Goal: Task Accomplishment & Management: Use online tool/utility

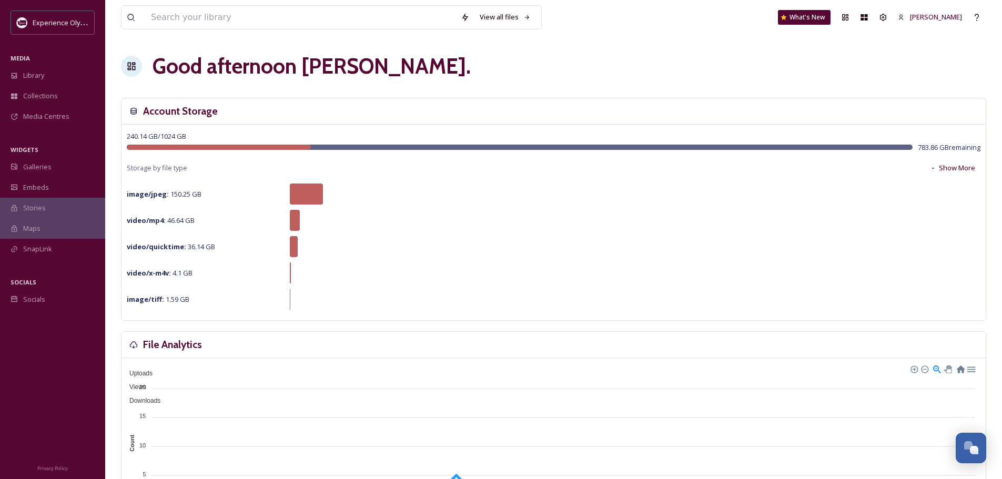
scroll to position [4710, 0]
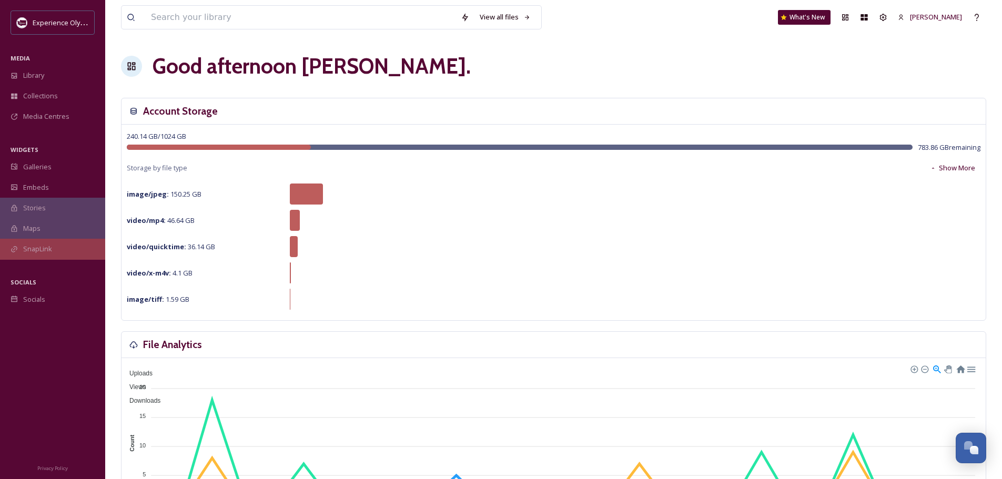
click at [35, 250] on span "SnapLink" at bounding box center [37, 249] width 29 height 10
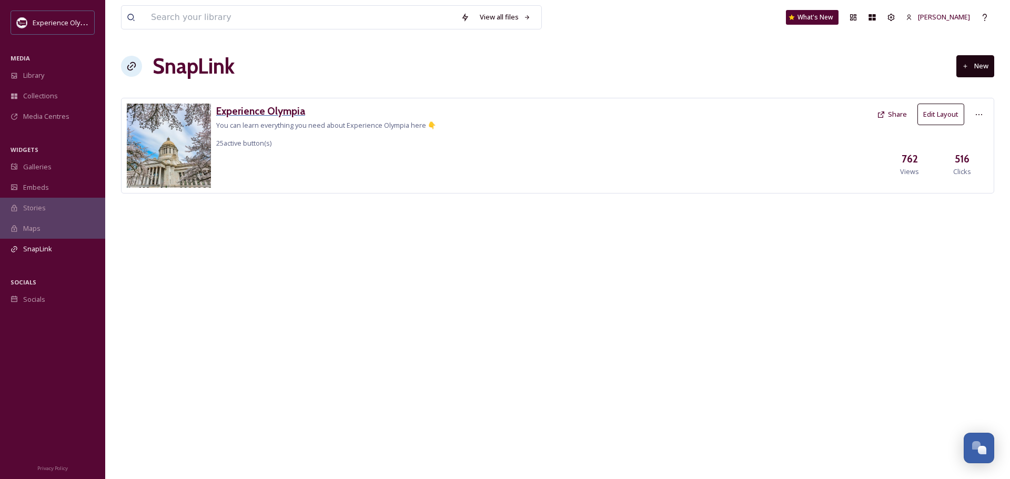
click at [278, 108] on h3 "Experience Olympia" at bounding box center [326, 111] width 220 height 15
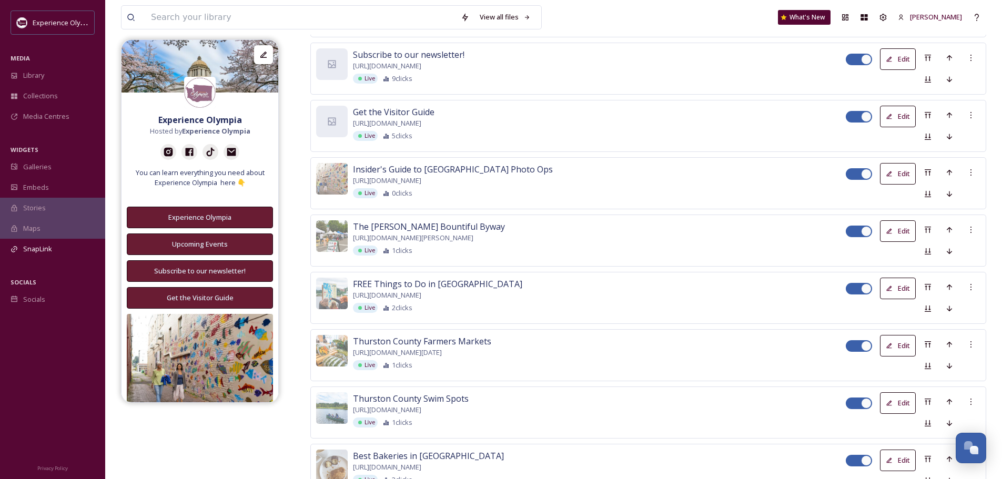
scroll to position [473, 0]
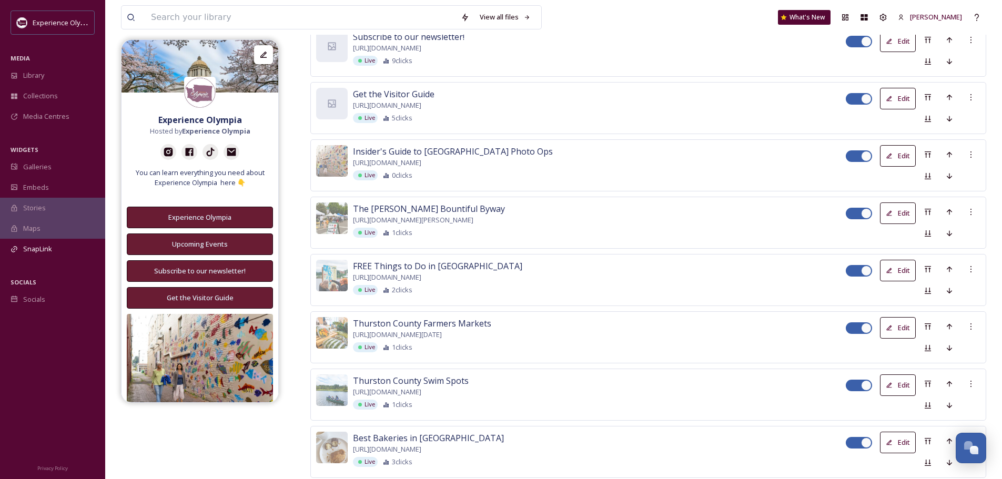
click at [856, 150] on div at bounding box center [859, 156] width 26 height 12
checkbox input "false"
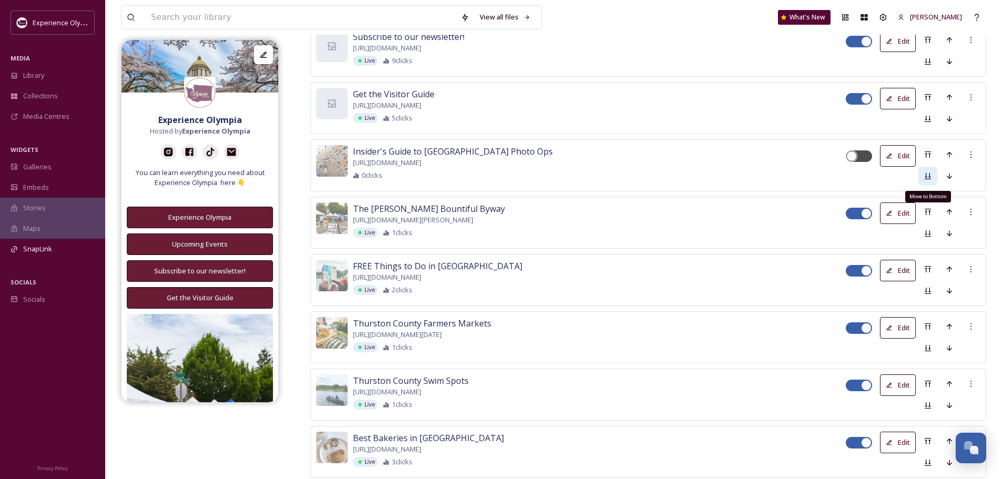
click at [927, 174] on icon at bounding box center [928, 176] width 8 height 8
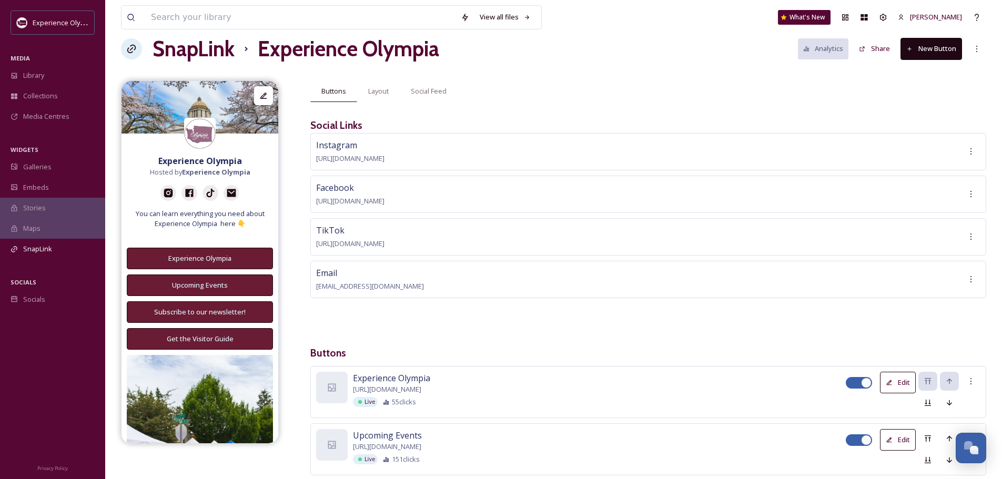
scroll to position [0, 0]
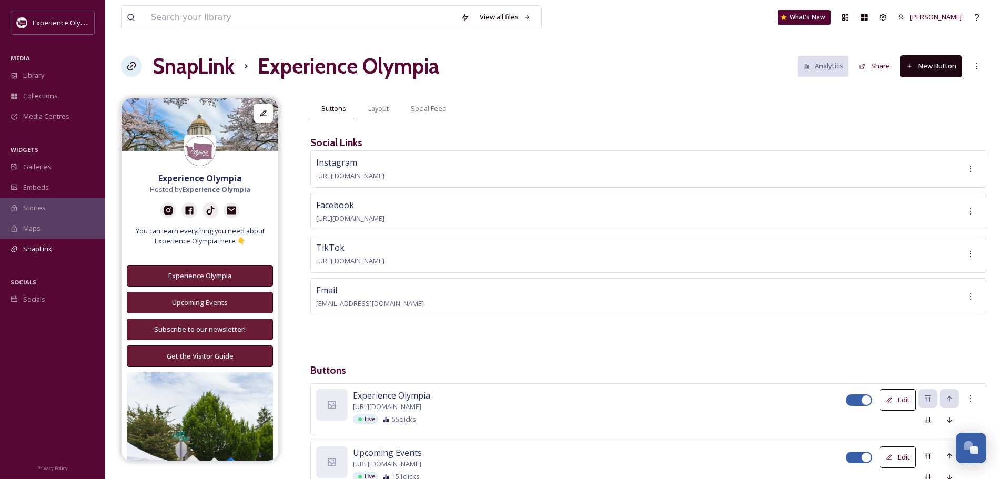
click at [942, 63] on button "New Button" at bounding box center [932, 66] width 62 height 22
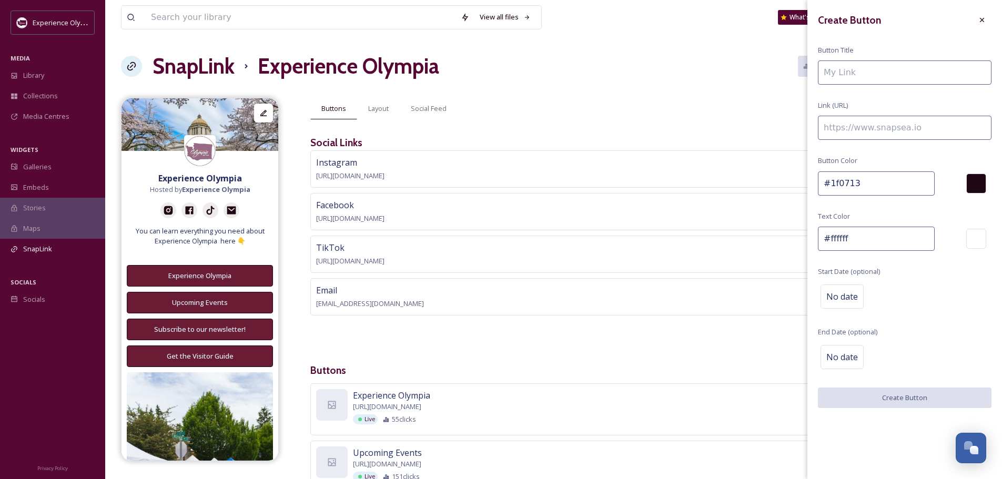
click at [894, 77] on input at bounding box center [905, 72] width 174 height 24
type input "Get the Olympia Downtown Guide"
click at [872, 126] on input at bounding box center [905, 128] width 174 height 24
paste input "https://www.experienceolympia.com/our-communities/olympia/"
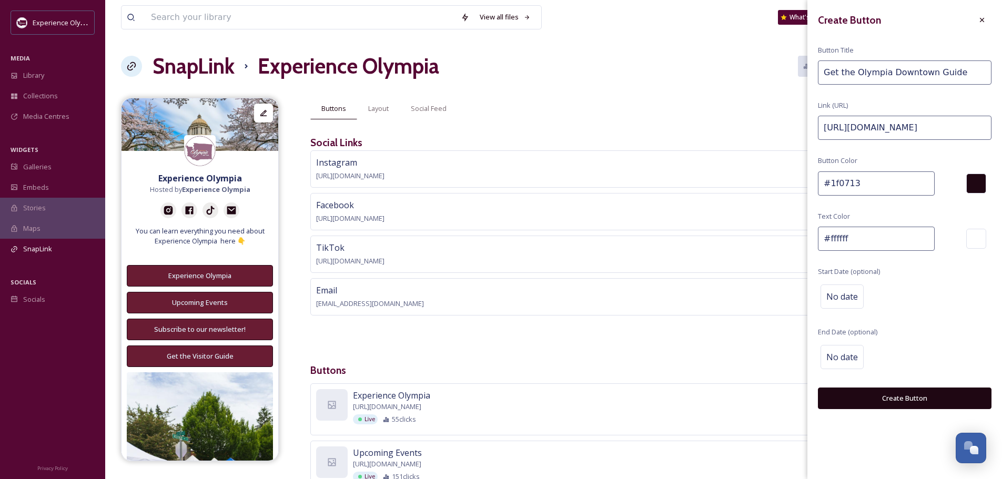
type input "https://www.experienceolympia.com/our-communities/olympia/"
drag, startPoint x: 862, startPoint y: 185, endPoint x: 829, endPoint y: 183, distance: 32.7
click at [829, 183] on input "#1f0713" at bounding box center [876, 183] width 117 height 24
paste input "691c3"
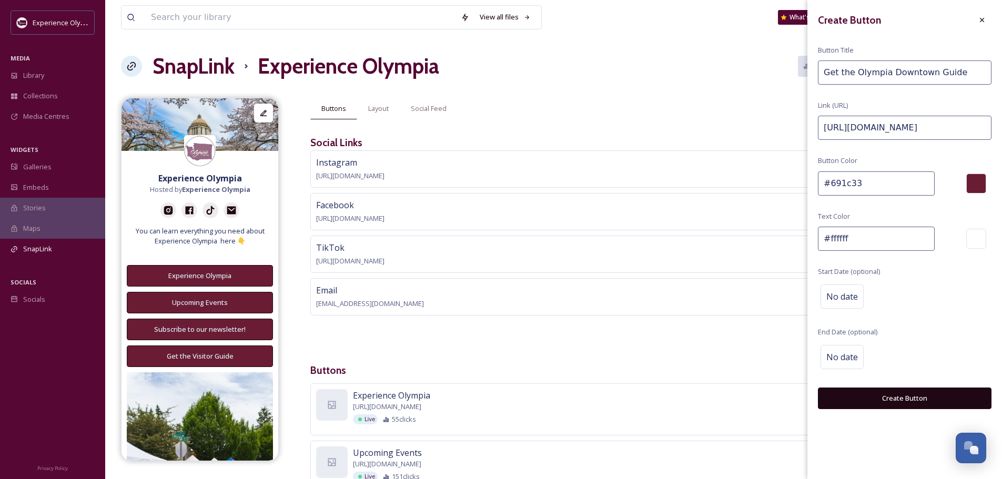
type input "#691c33"
click at [904, 401] on button "Create Button" at bounding box center [905, 399] width 174 height 22
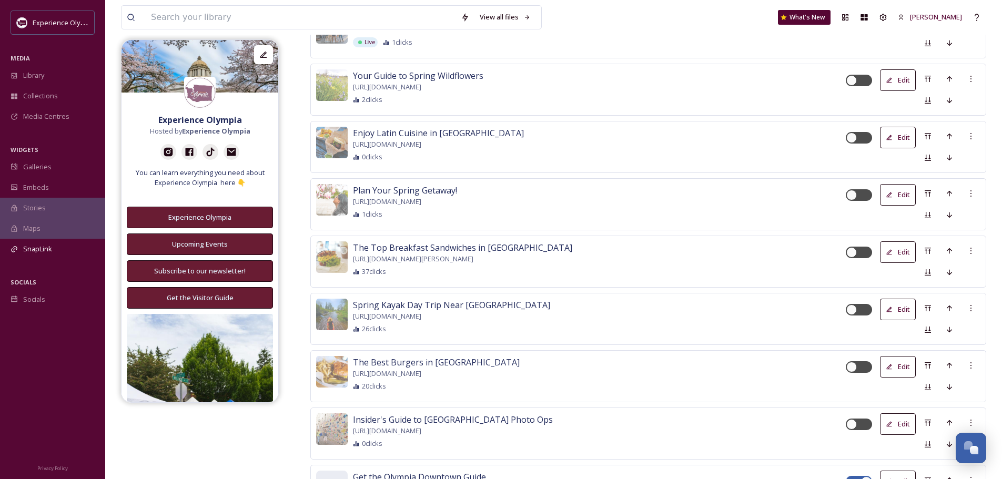
scroll to position [1763, 0]
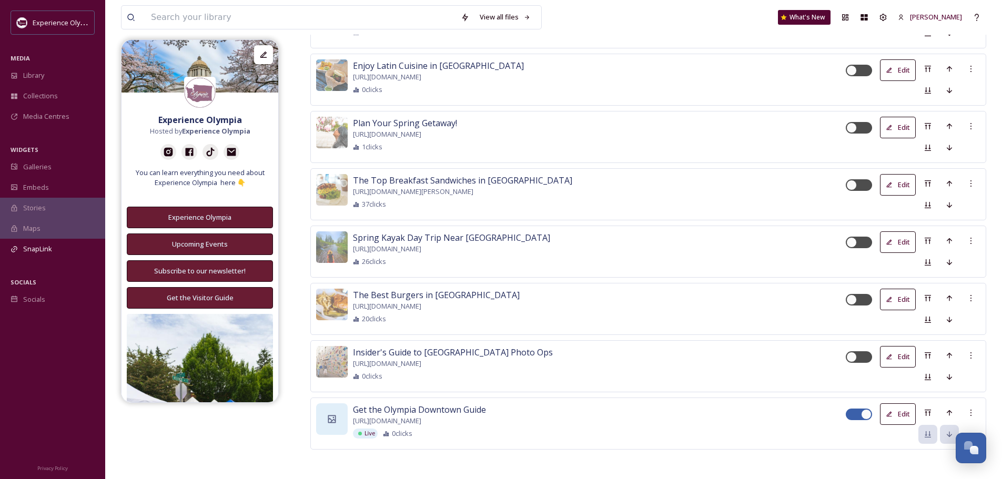
click at [329, 416] on icon at bounding box center [332, 419] width 11 height 11
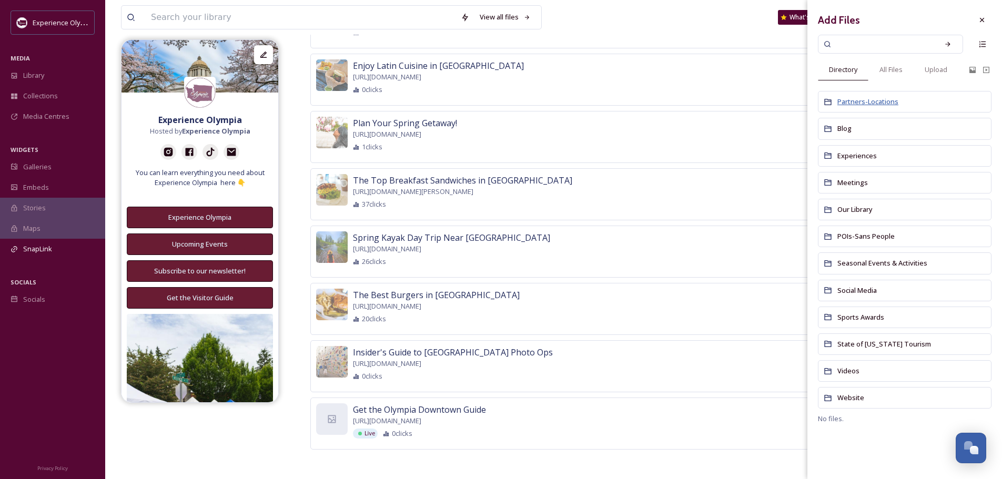
click at [860, 100] on span "Partners-Locations" at bounding box center [867, 101] width 61 height 9
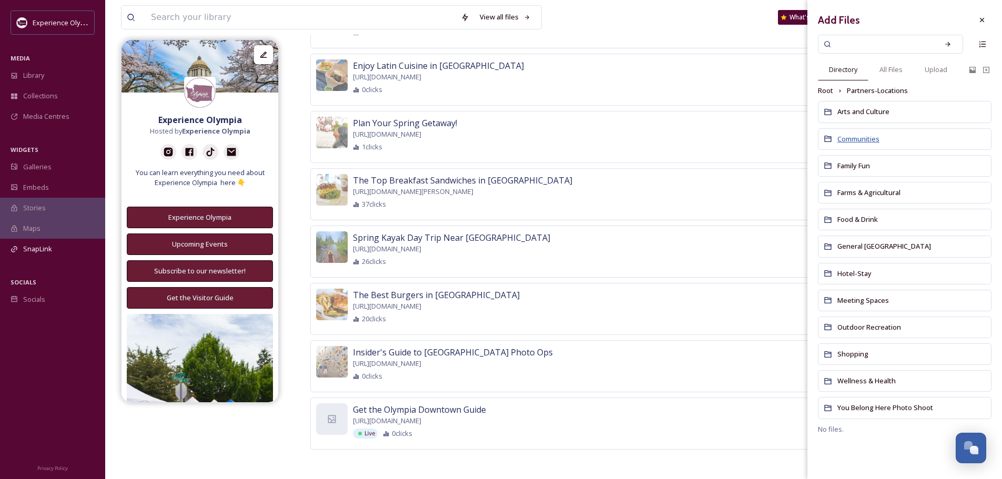
click at [854, 137] on span "Communities" at bounding box center [858, 138] width 42 height 9
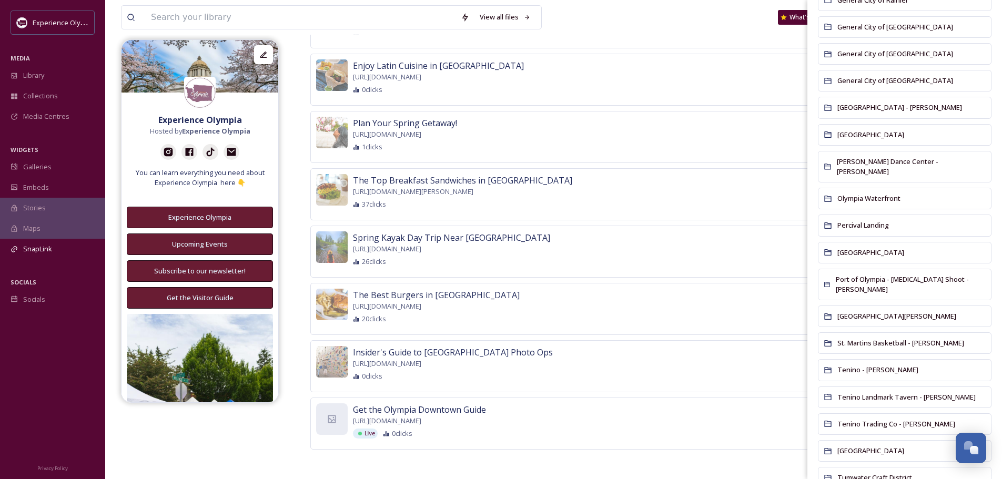
scroll to position [275, 0]
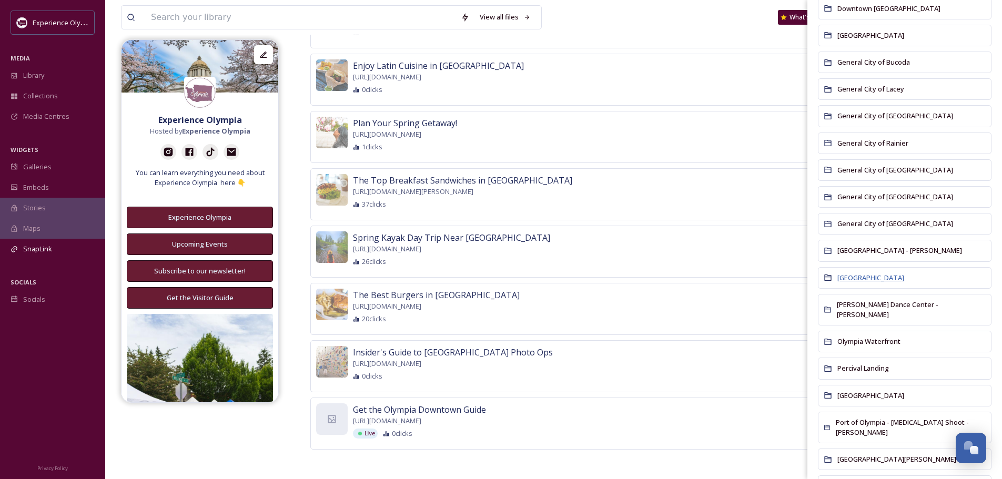
click at [853, 278] on span "Heritage Park" at bounding box center [870, 277] width 67 height 9
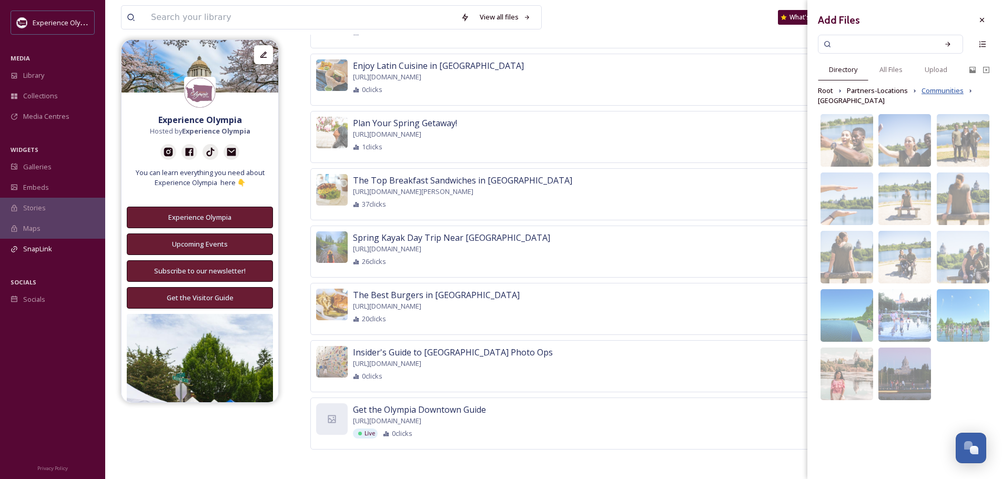
click at [929, 86] on span "Communities" at bounding box center [943, 91] width 42 height 10
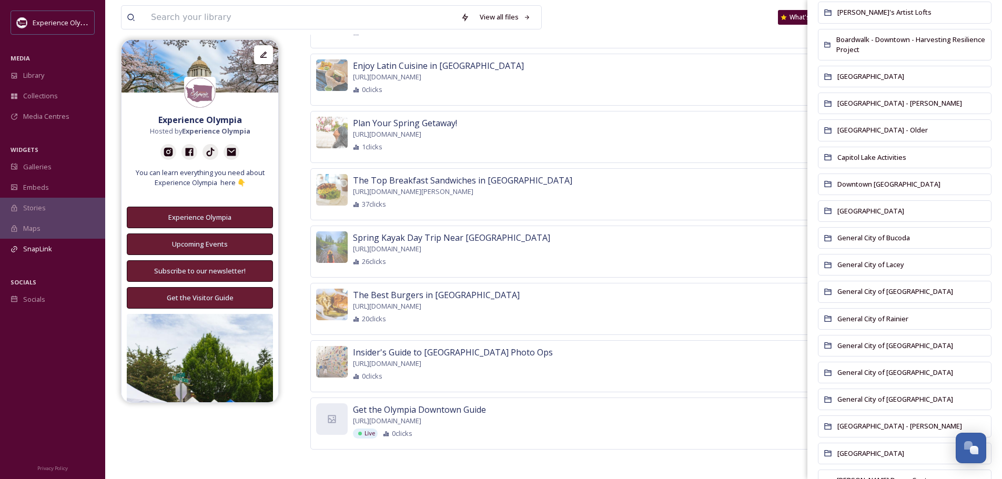
scroll to position [105, 0]
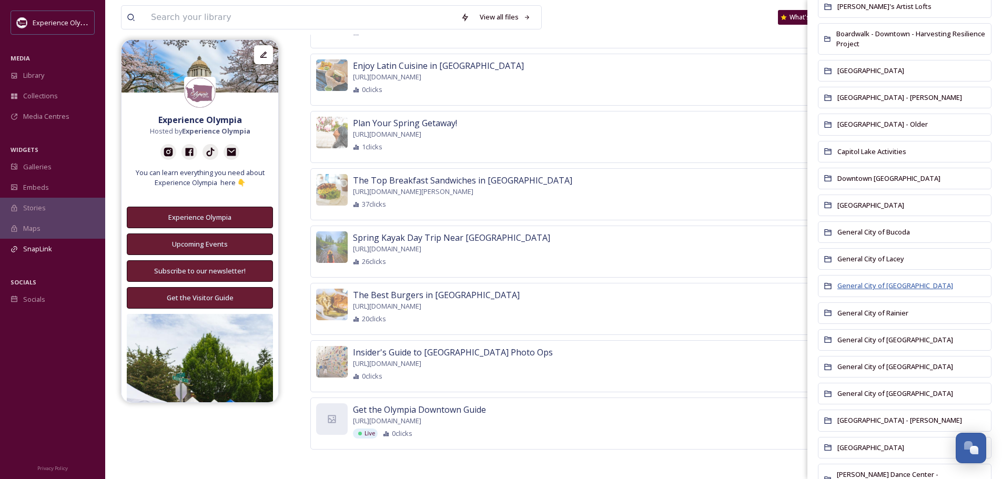
click at [886, 286] on span "General City of Olympia" at bounding box center [895, 285] width 116 height 9
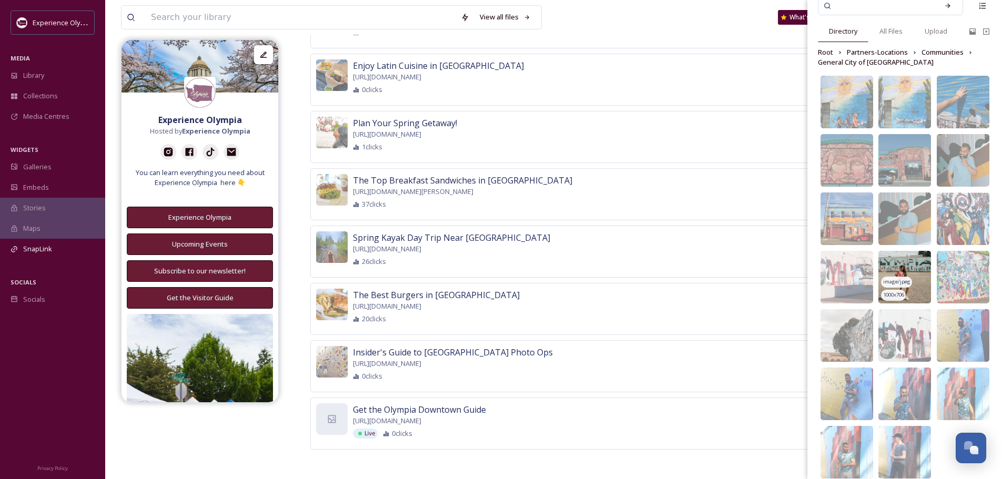
scroll to position [0, 0]
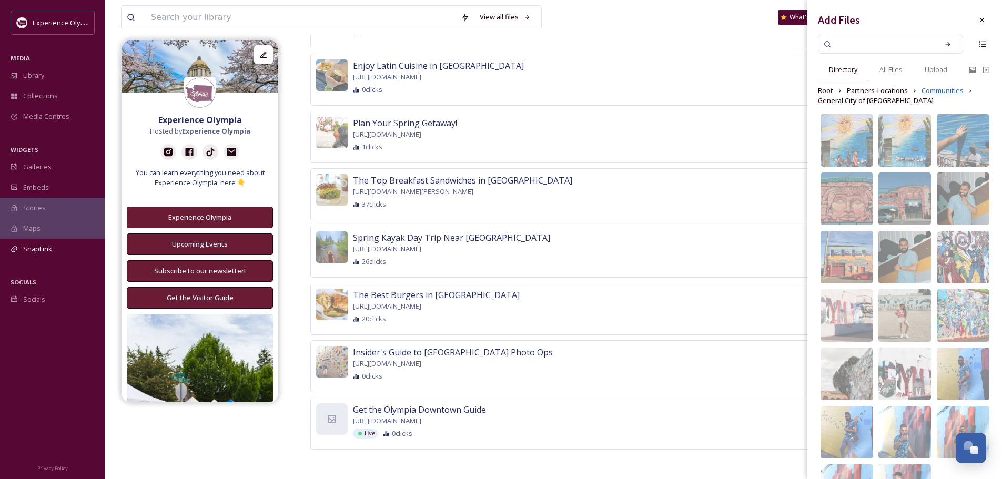
click at [943, 87] on span "Communities" at bounding box center [943, 91] width 42 height 10
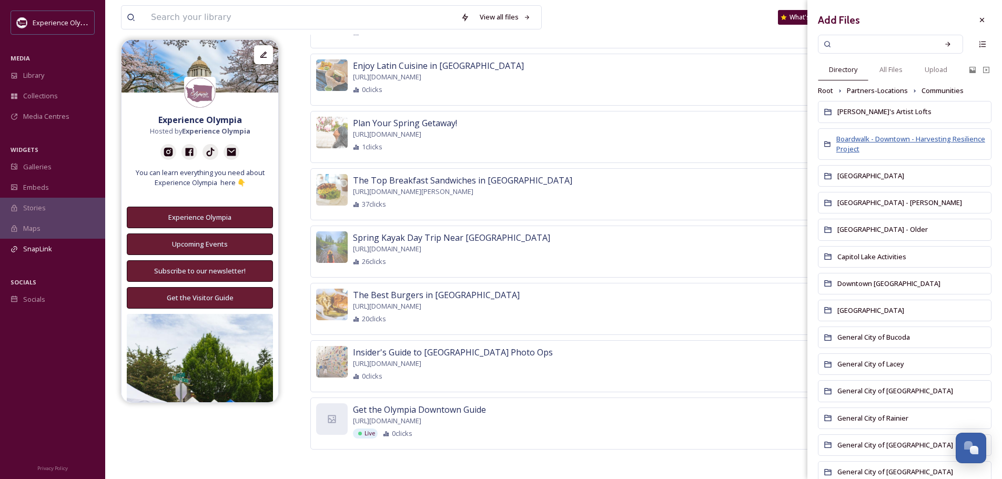
click at [897, 136] on span "Boardwalk - Downtown - Harvesting Resilience Project" at bounding box center [910, 143] width 149 height 19
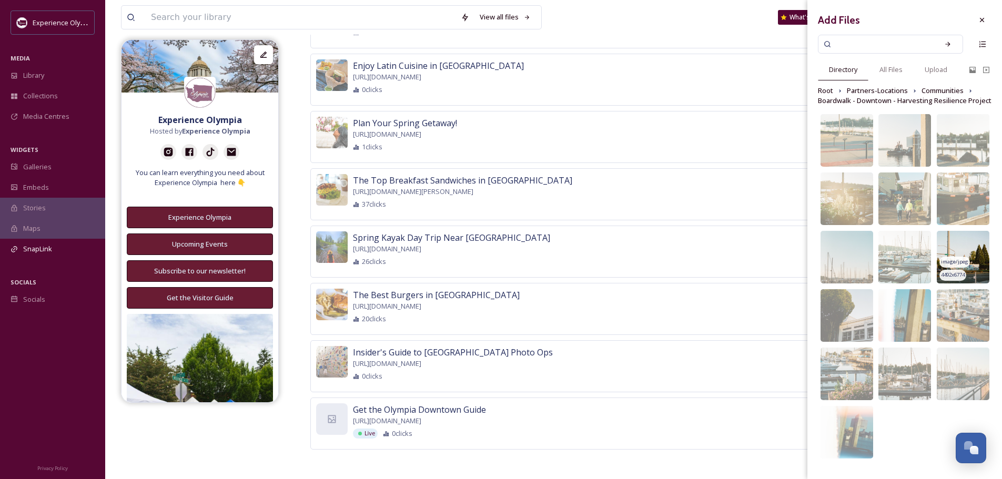
click at [968, 242] on img at bounding box center [963, 257] width 53 height 53
click at [982, 18] on icon at bounding box center [982, 20] width 8 height 8
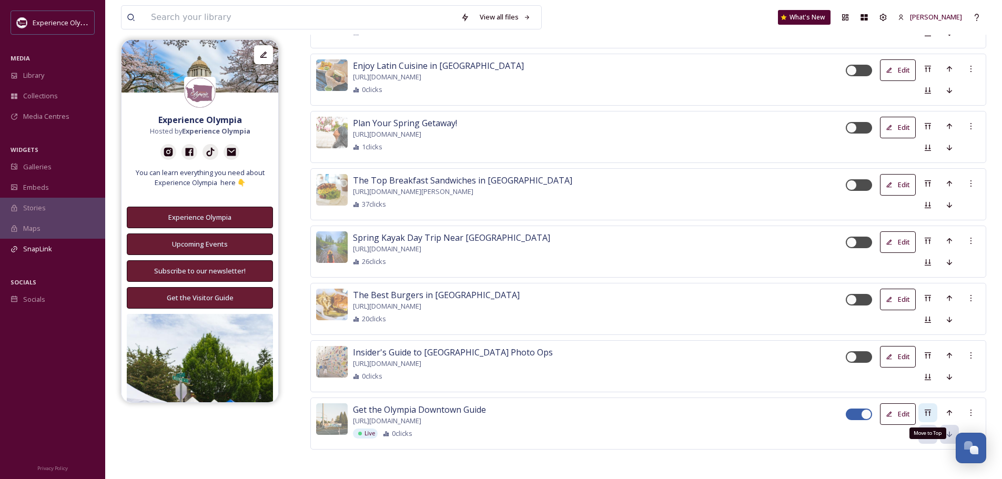
click at [923, 410] on div "Move to Top" at bounding box center [927, 412] width 19 height 19
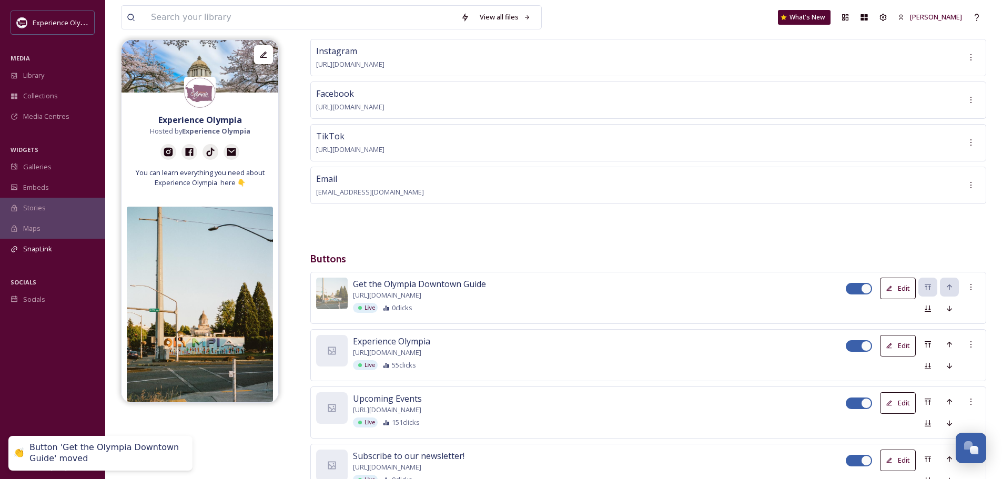
scroll to position [158, 0]
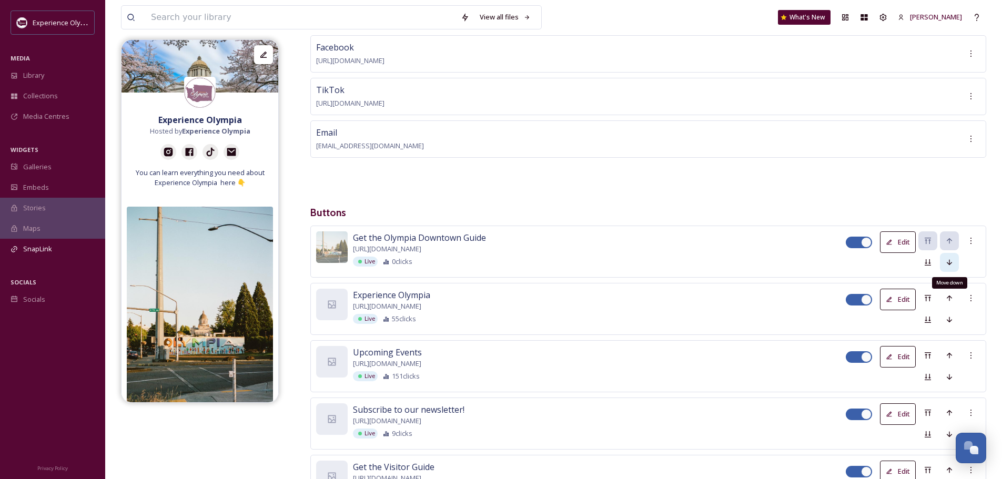
click at [946, 260] on icon at bounding box center [949, 262] width 8 height 8
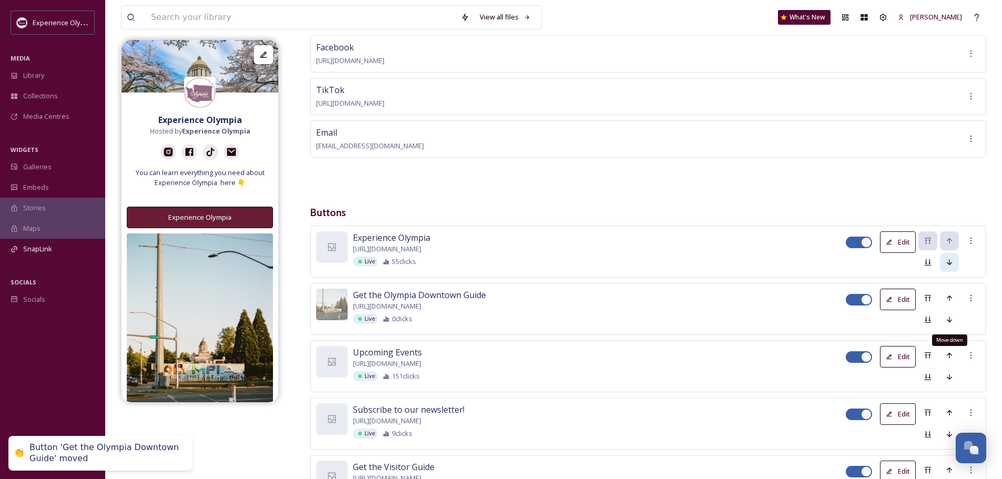
click at [951, 316] on icon at bounding box center [949, 320] width 8 height 8
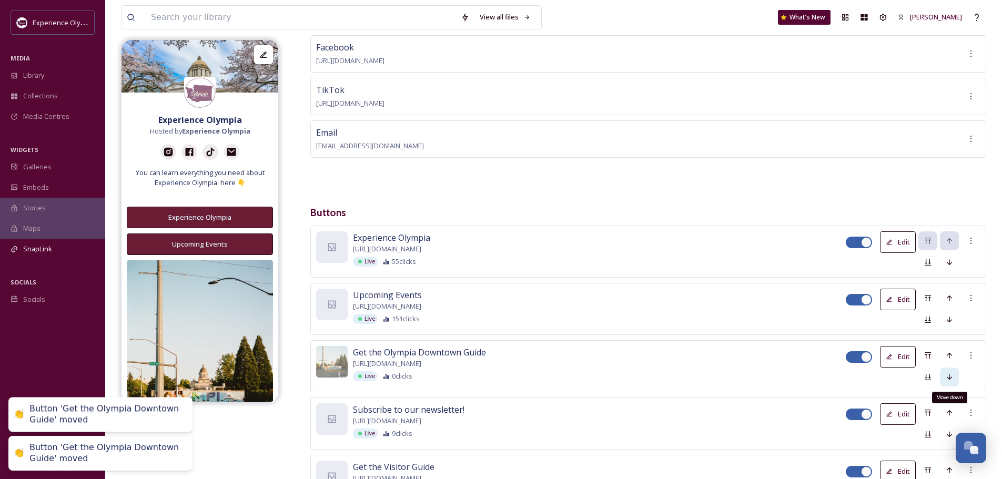
click at [949, 373] on icon at bounding box center [949, 377] width 8 height 8
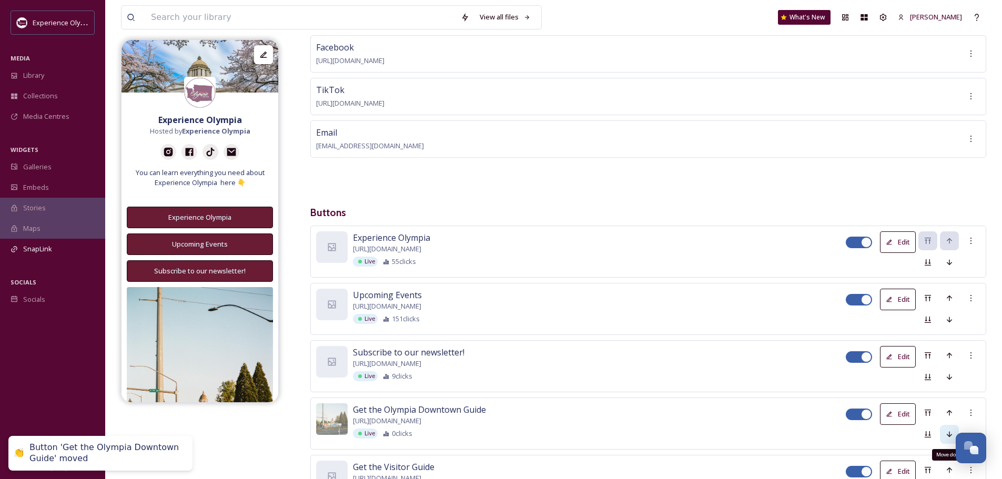
click at [948, 431] on icon at bounding box center [949, 434] width 8 height 8
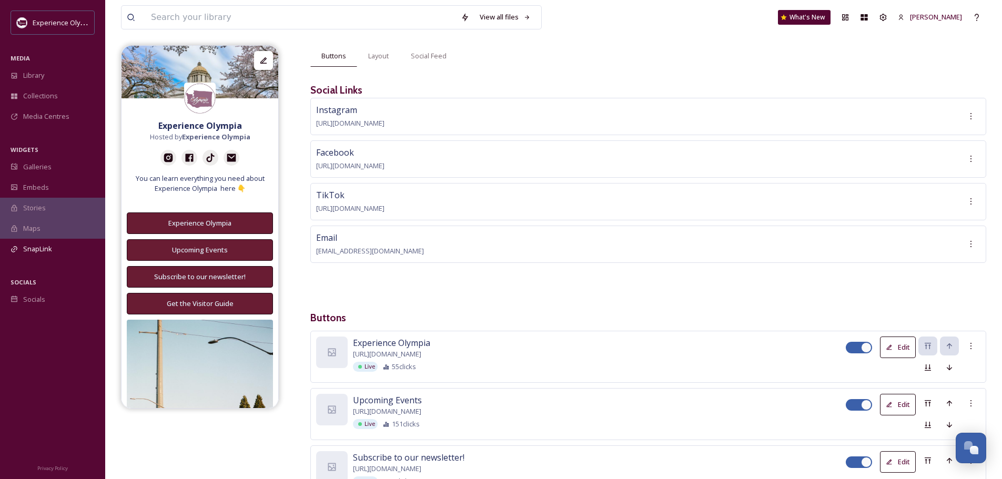
scroll to position [0, 0]
